Goal: Task Accomplishment & Management: Manage account settings

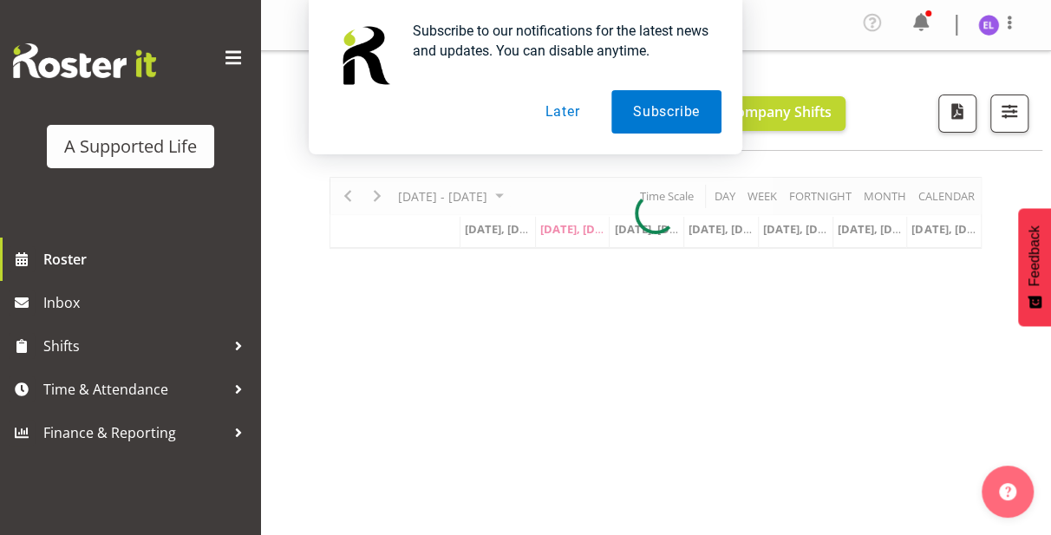
click at [573, 102] on button "Later" at bounding box center [562, 111] width 78 height 43
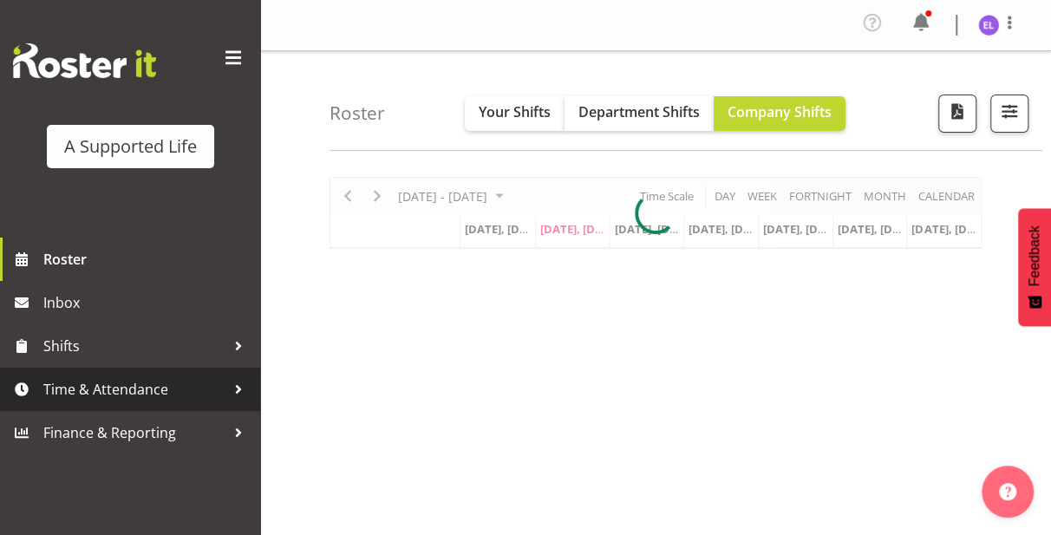
click at [206, 381] on span "Time & Attendance" at bounding box center [134, 389] width 182 height 26
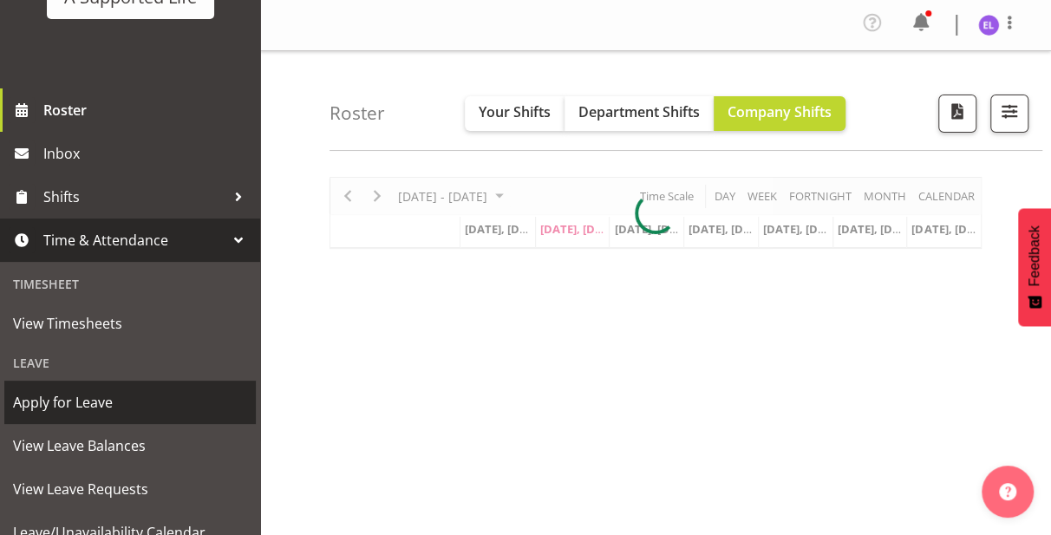
scroll to position [173, 0]
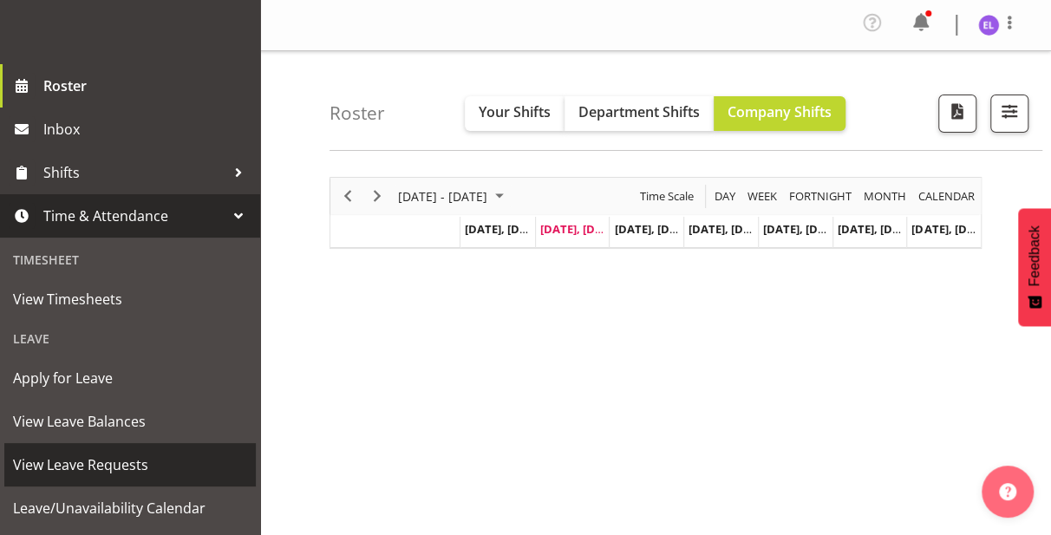
click at [147, 446] on link "View Leave Requests" at bounding box center [130, 464] width 252 height 43
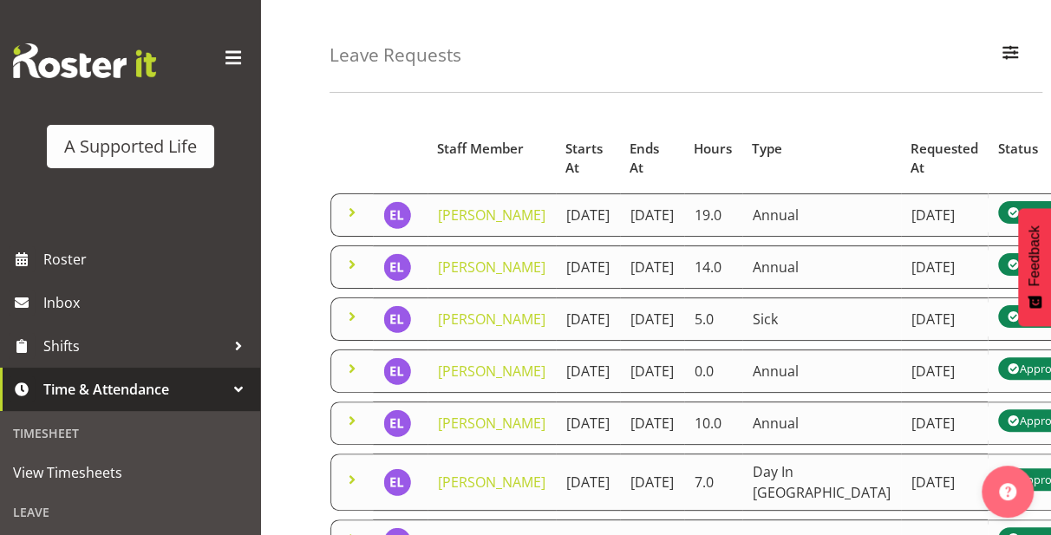
scroll to position [87, 0]
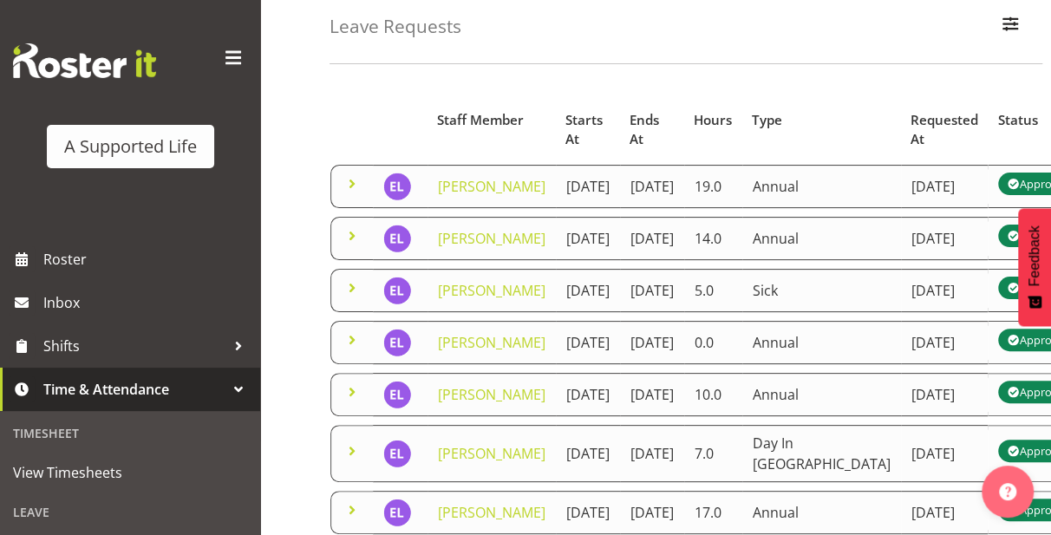
click at [352, 246] on span at bounding box center [352, 235] width 21 height 21
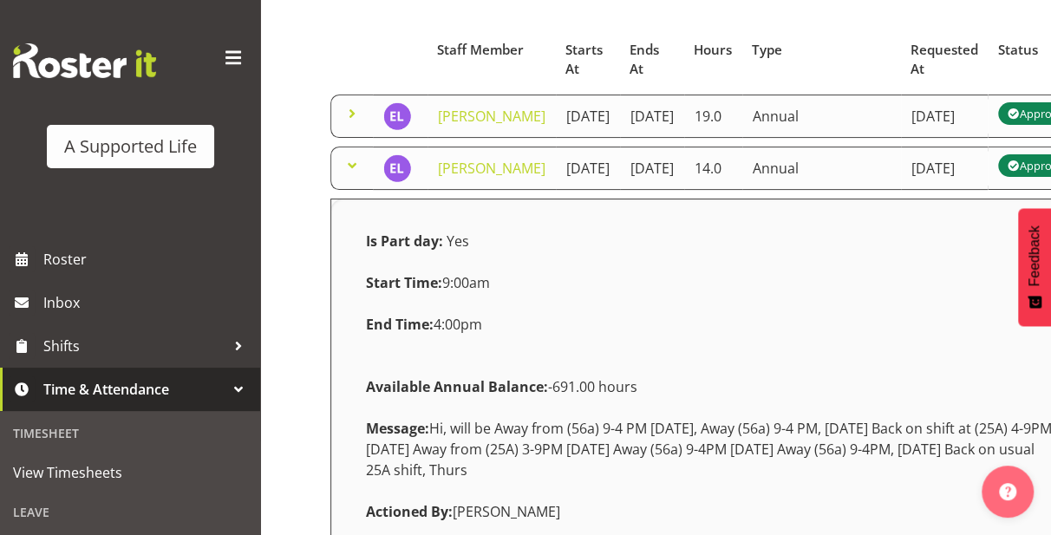
scroll to position [260, 0]
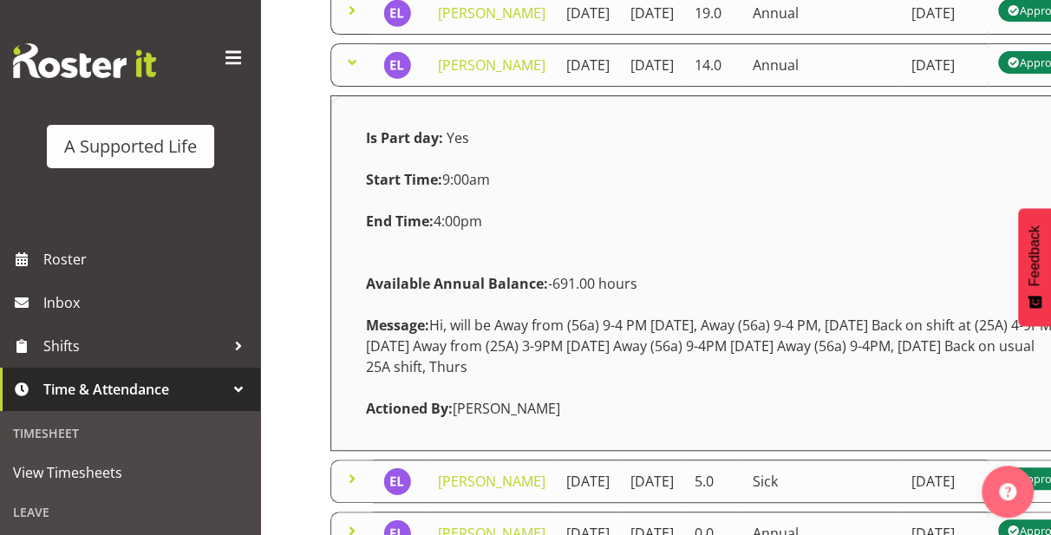
click at [748, 388] on div "Message: Hi, will be Away from (56a) 9-4 PM Sat, 25 Oct, Away (56a) 9-4 PM, Sun…" at bounding box center [710, 345] width 709 height 83
drag, startPoint x: 763, startPoint y: 390, endPoint x: 784, endPoint y: 428, distance: 42.7
click at [784, 388] on div "Message: Hi, will be Away from (56a) 9-4 PM Sat, 25 Oct, Away (56a) 9-4 PM, Sun…" at bounding box center [710, 345] width 709 height 83
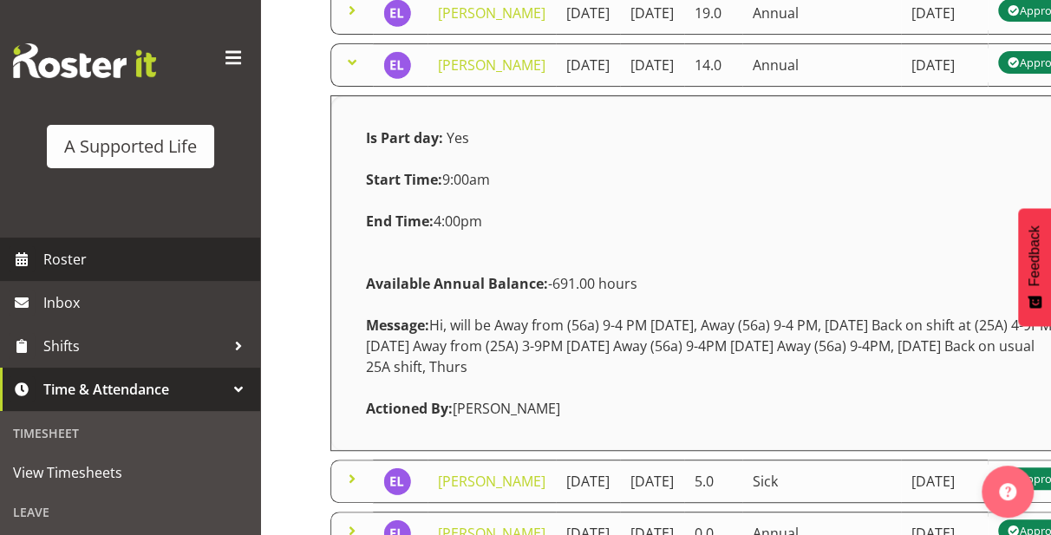
click at [102, 271] on span "Roster" at bounding box center [147, 259] width 208 height 26
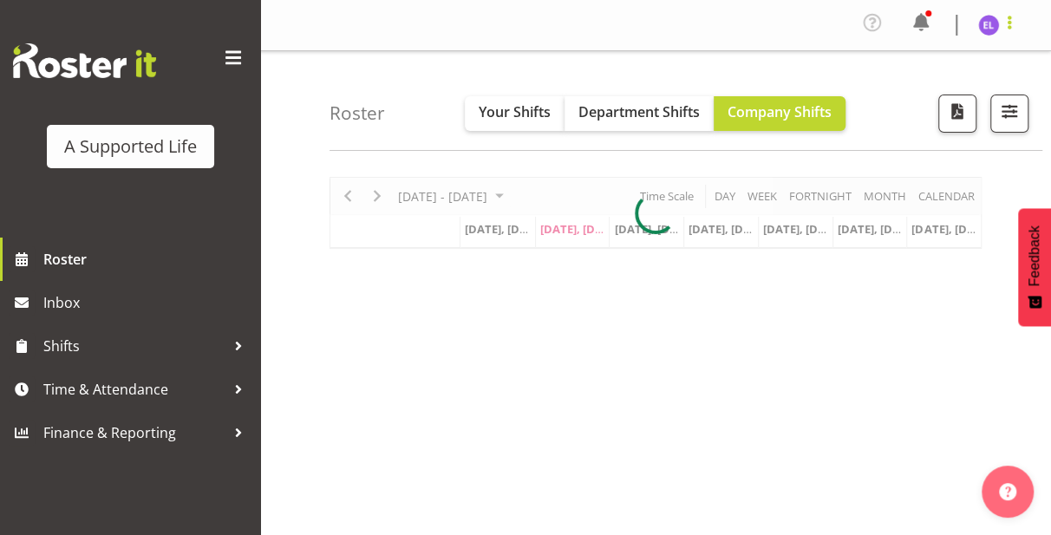
click at [1001, 17] on span at bounding box center [1009, 22] width 21 height 21
click at [951, 96] on link "Log Out" at bounding box center [936, 95] width 167 height 31
